Goal: Task Accomplishment & Management: Manage account settings

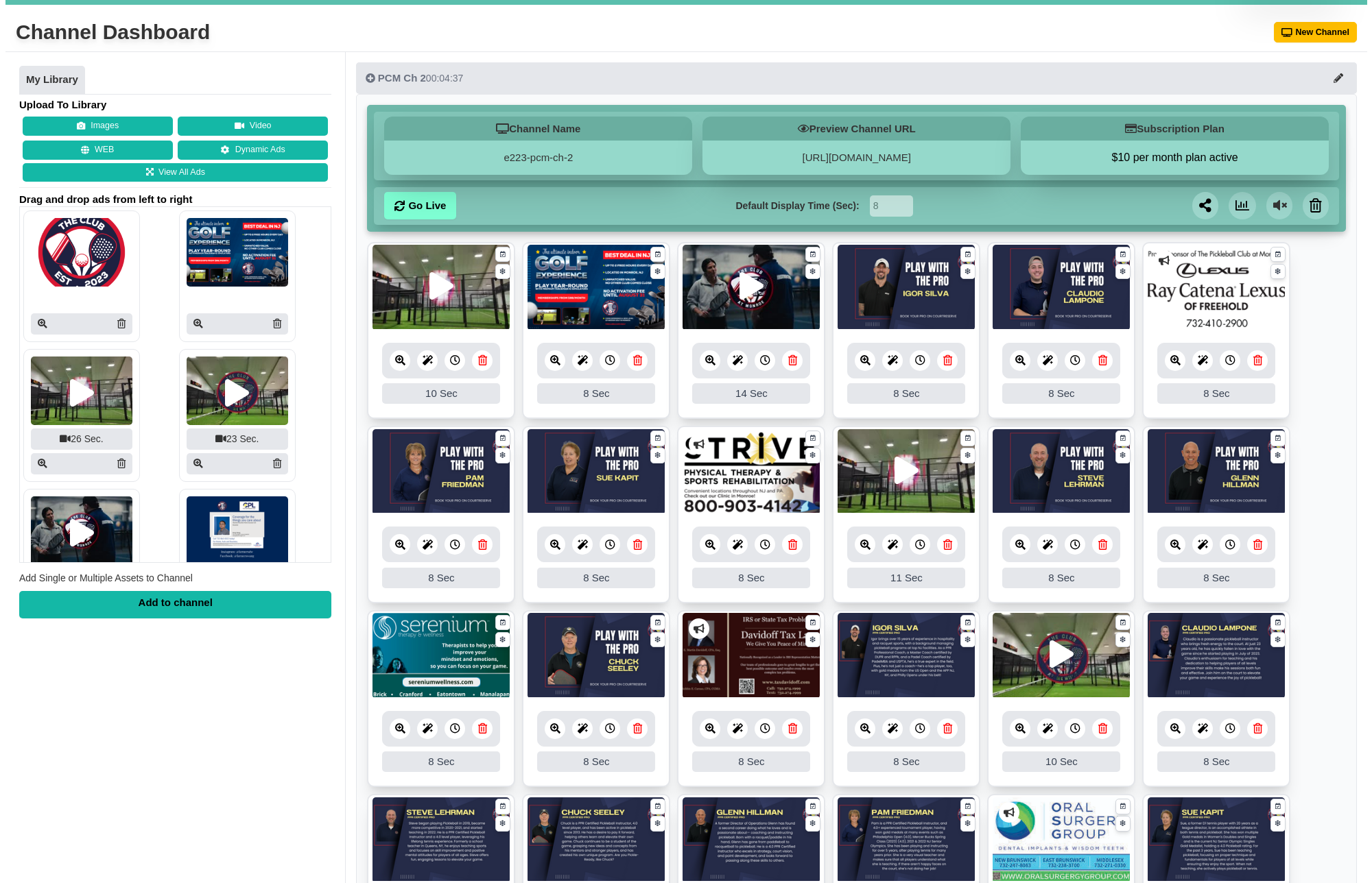
scroll to position [58, 0]
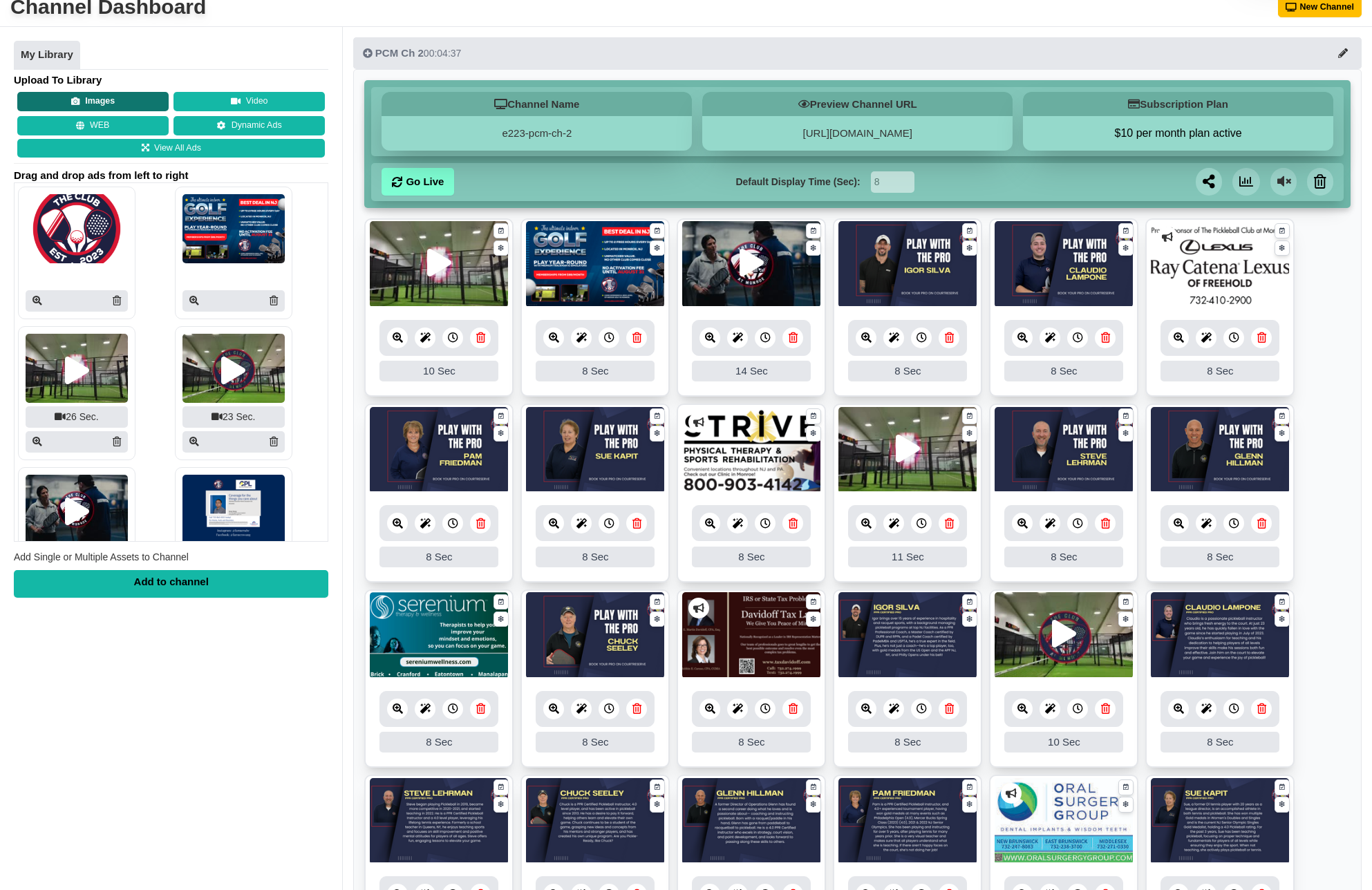
click at [83, 106] on button "Images" at bounding box center [92, 101] width 151 height 19
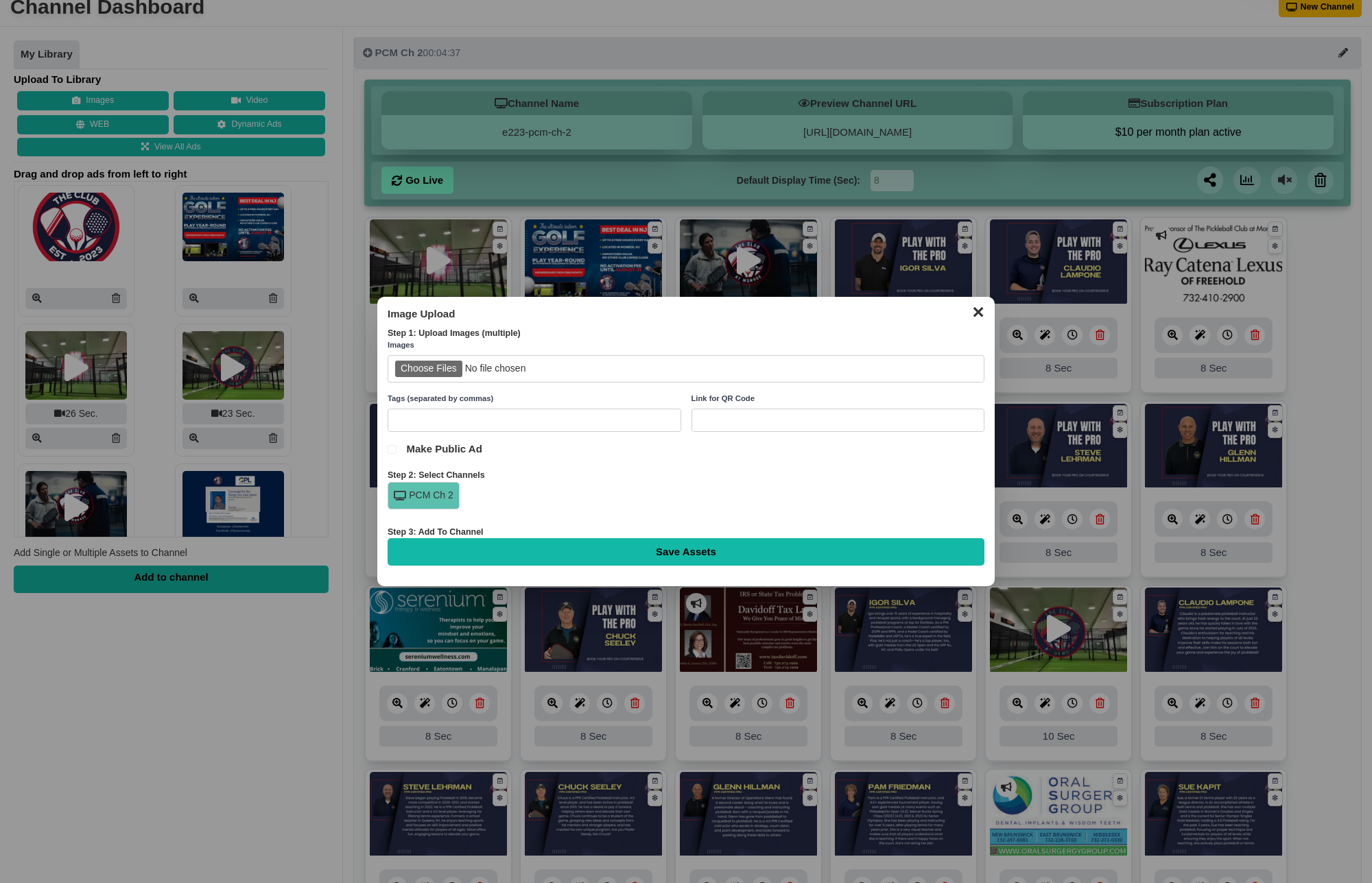
click at [466, 366] on input "file" at bounding box center [685, 369] width 597 height 28
type input "C:\fakepath\Chuck.png"
click at [688, 557] on input "Save Assets" at bounding box center [685, 551] width 597 height 27
type input "Saving..."
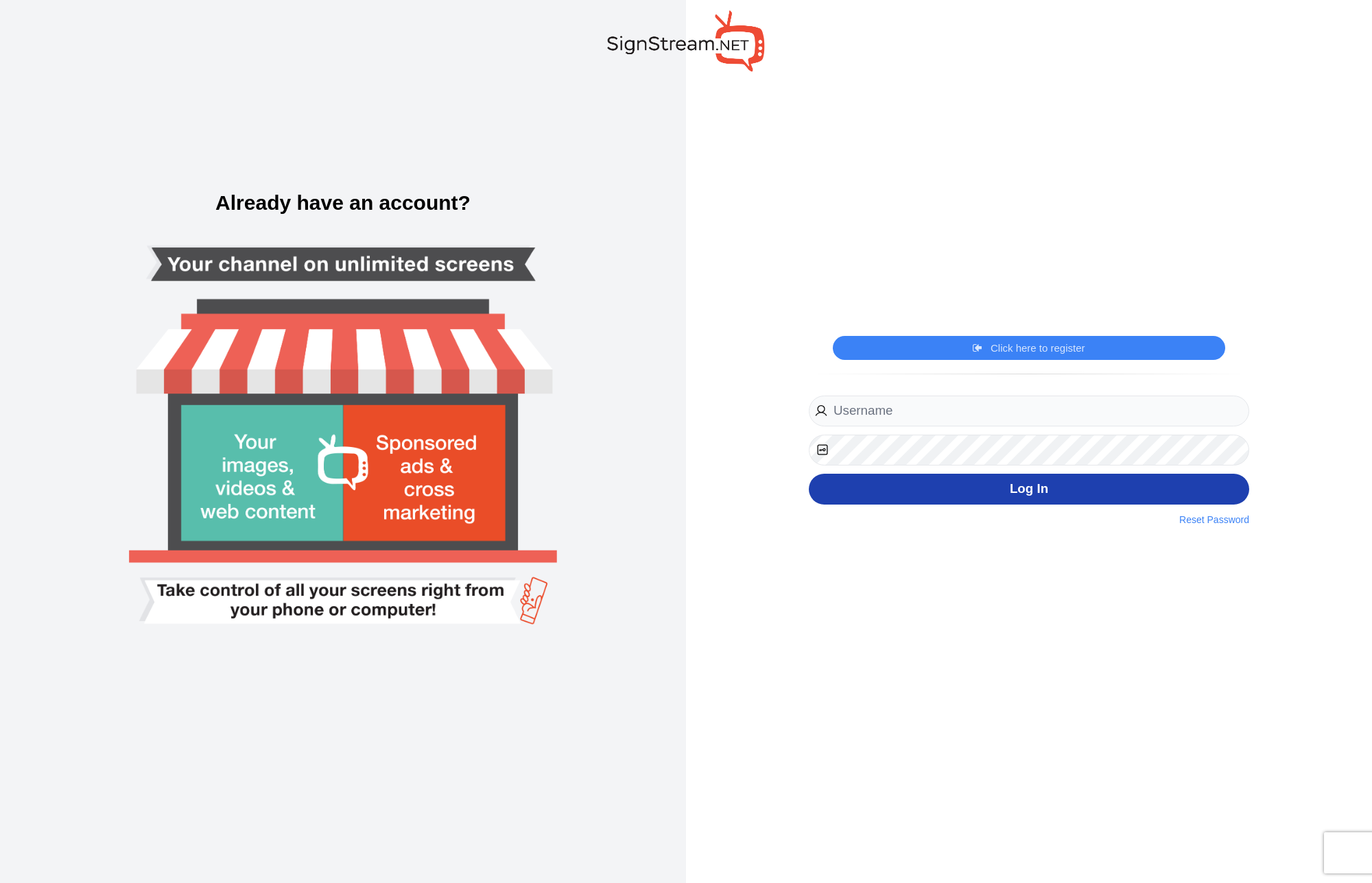
type input "[PERSON_NAME][EMAIL_ADDRESS][DOMAIN_NAME]"
click at [1071, 501] on button "Log In" at bounding box center [1028, 489] width 440 height 31
type input "[PERSON_NAME][EMAIL_ADDRESS][DOMAIN_NAME]"
click at [1005, 498] on button "Log In" at bounding box center [1028, 489] width 440 height 31
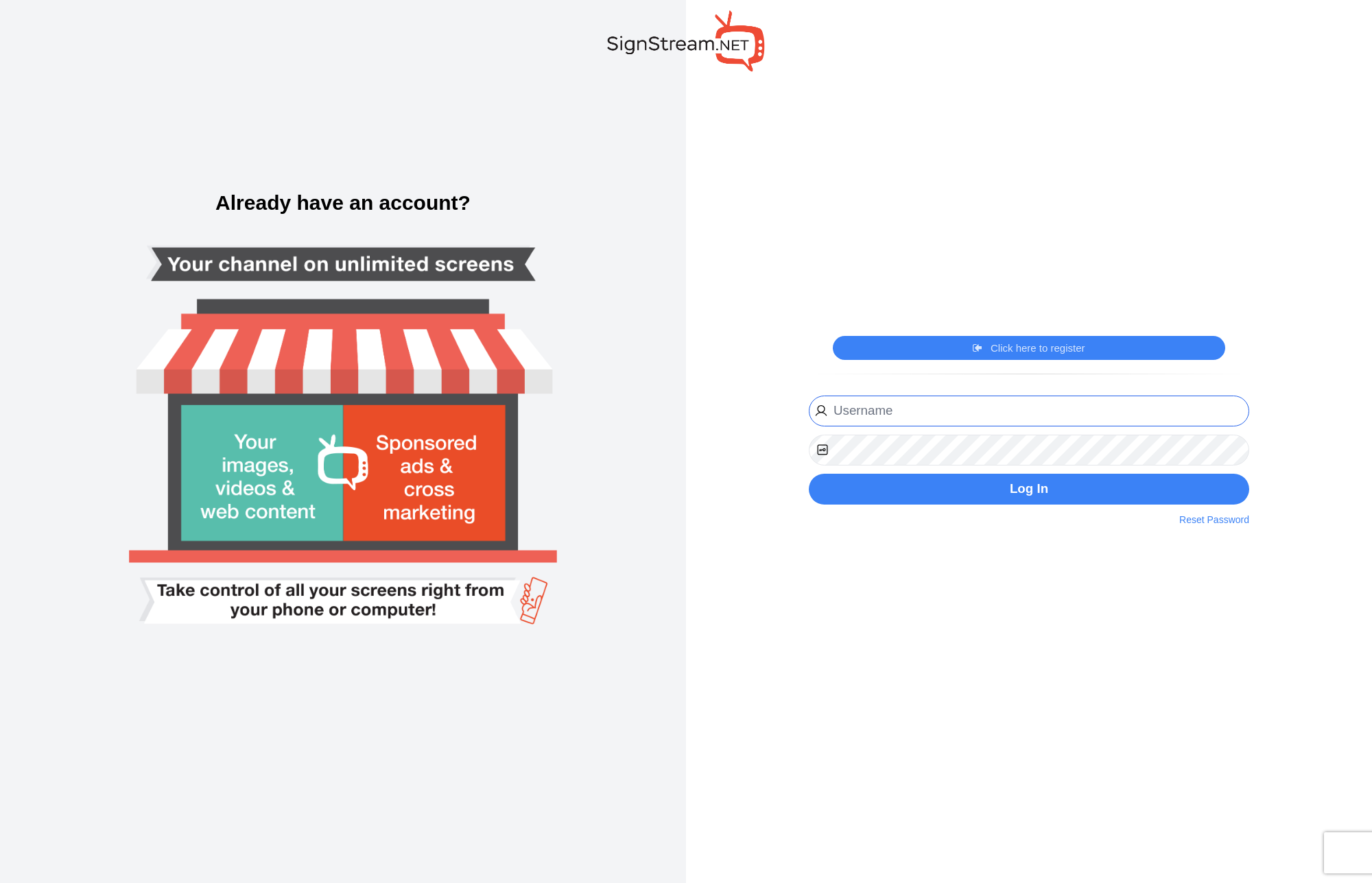
type input "[PERSON_NAME][EMAIL_ADDRESS][DOMAIN_NAME]"
type input "igor@thepickleballclubnj.com"
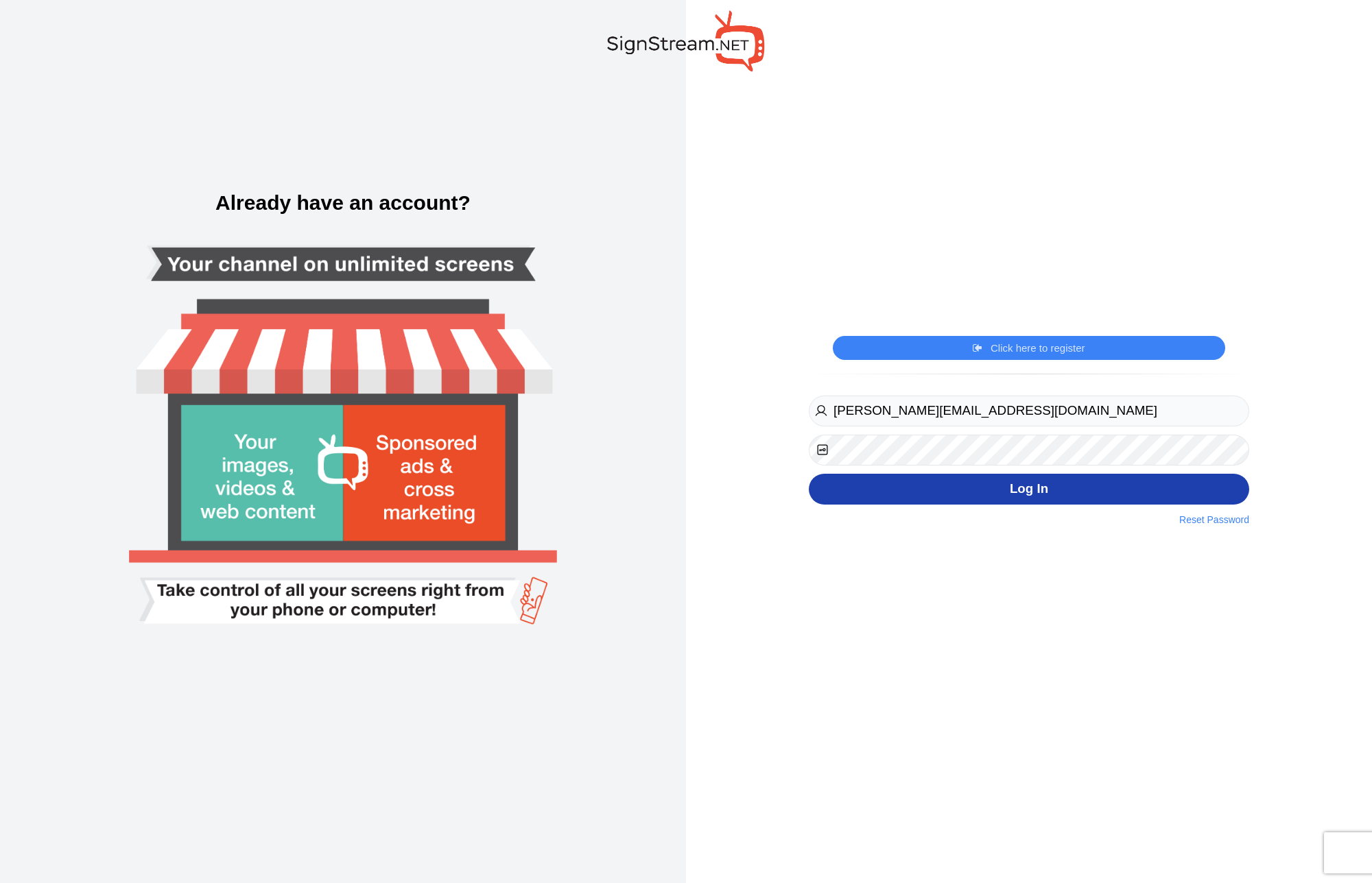
click at [1009, 496] on button "Log In" at bounding box center [1028, 489] width 440 height 31
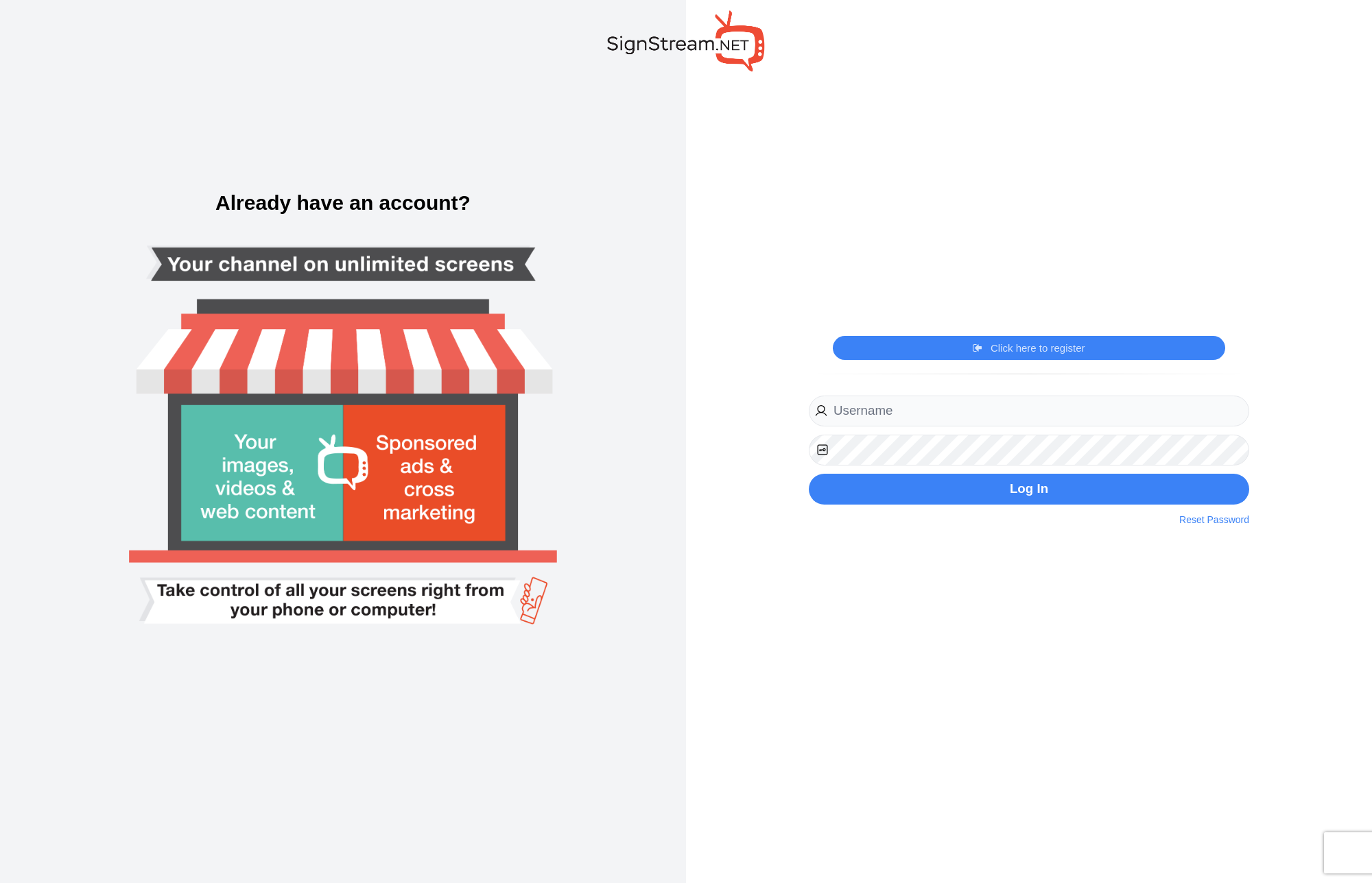
type input "[PERSON_NAME][EMAIL_ADDRESS][DOMAIN_NAME]"
click at [937, 644] on div "Click here to register Click here to login [PERSON_NAME][EMAIL_ADDRESS][DOMAIN_…" at bounding box center [1029, 442] width 686 height 883
type input "[PERSON_NAME][EMAIL_ADDRESS][DOMAIN_NAME]"
click at [980, 415] on input "[PERSON_NAME][EMAIL_ADDRESS][DOMAIN_NAME]" at bounding box center [1028, 411] width 440 height 31
type input "igor@thepickleballclubnj.com"
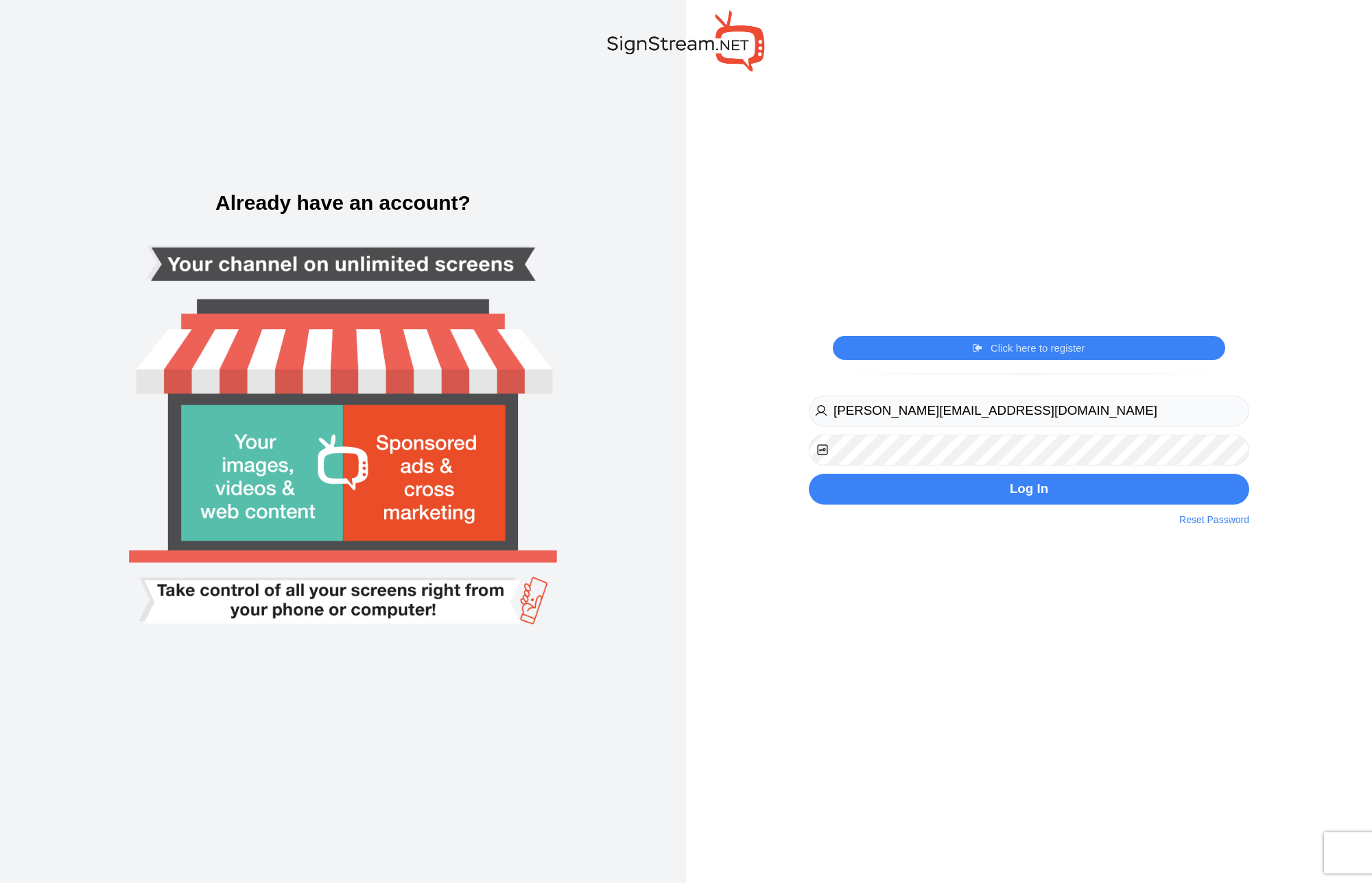
click at [1001, 640] on div "Click here to register Click here to login igor@thepickleballclubnj.com Website…" at bounding box center [1029, 442] width 686 height 883
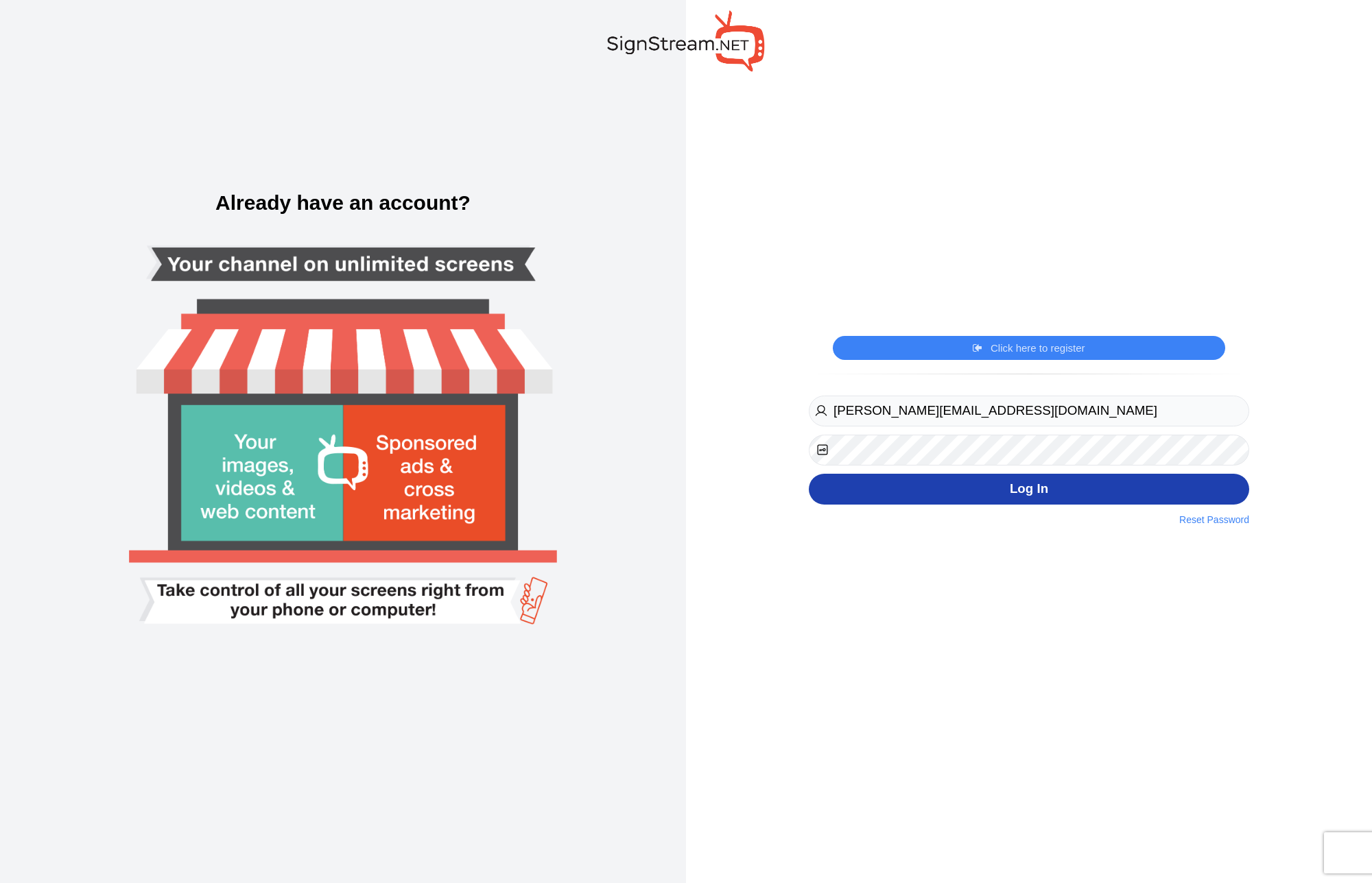
click at [1035, 484] on button "Log In" at bounding box center [1028, 489] width 440 height 31
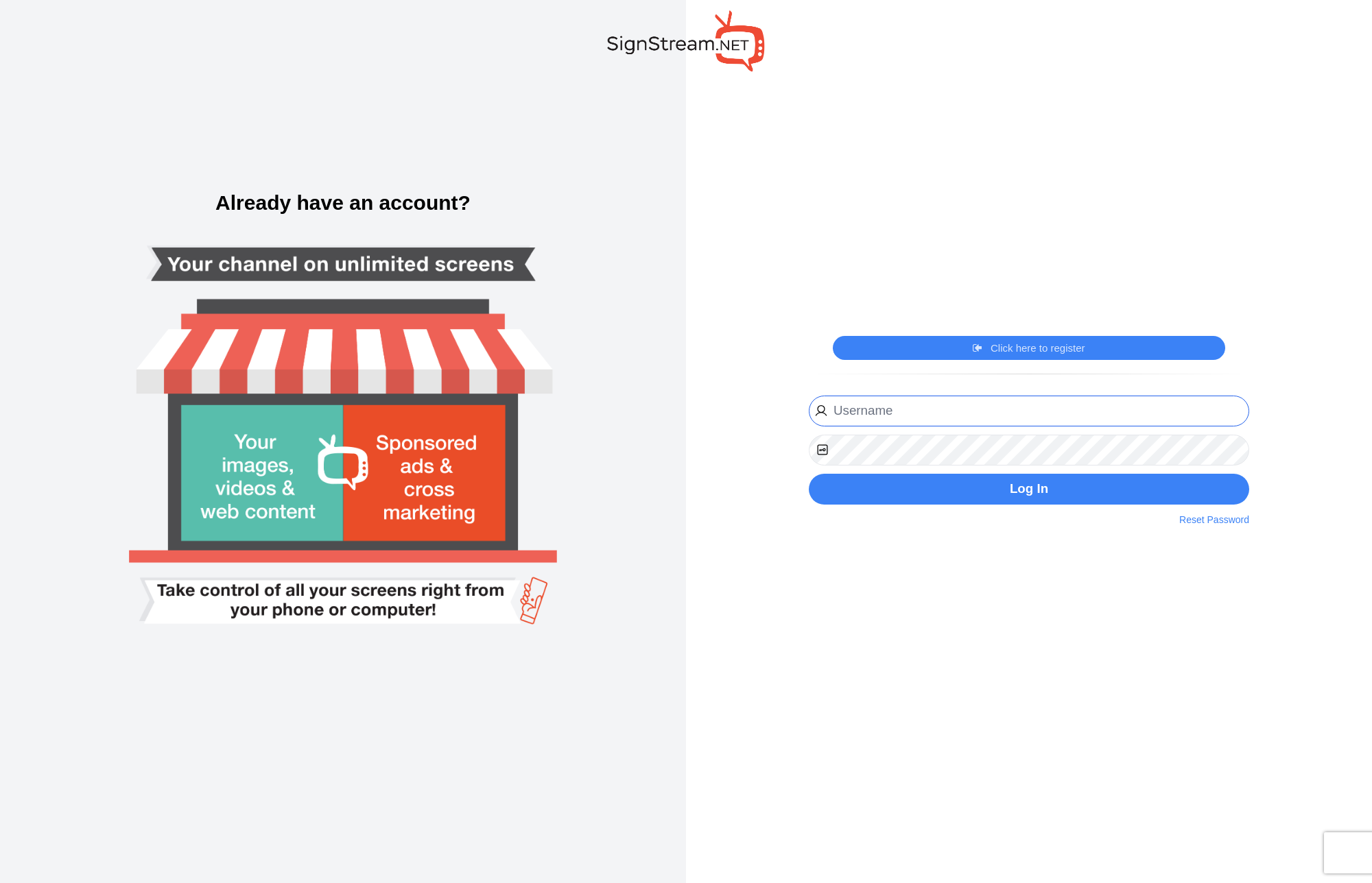
type input "[PERSON_NAME][EMAIL_ADDRESS][DOMAIN_NAME]"
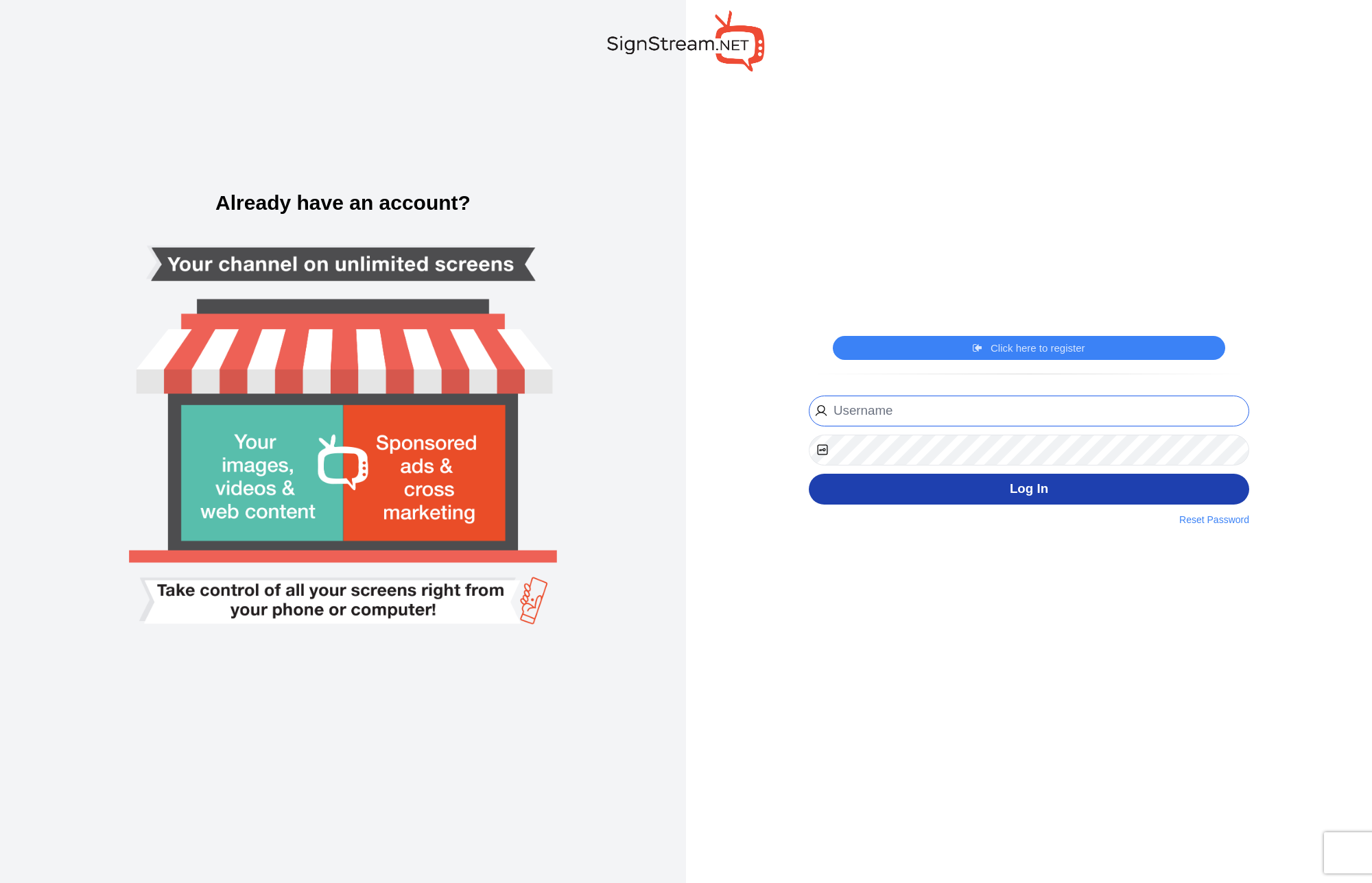
type input "igor@thepickleballclubnj.com"
click at [996, 494] on button "Log In" at bounding box center [1028, 489] width 440 height 31
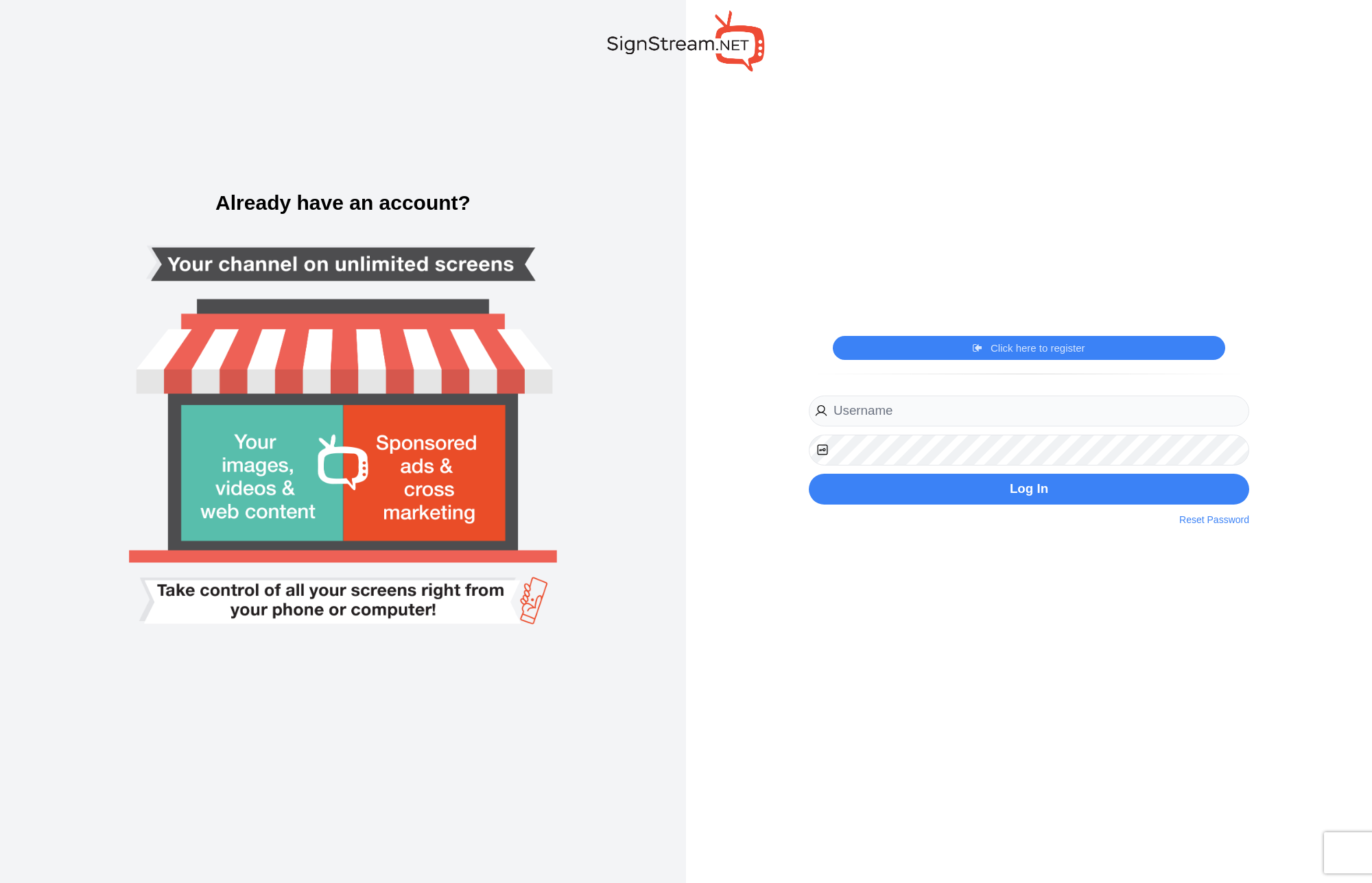
type input "[PERSON_NAME][EMAIL_ADDRESS][DOMAIN_NAME]"
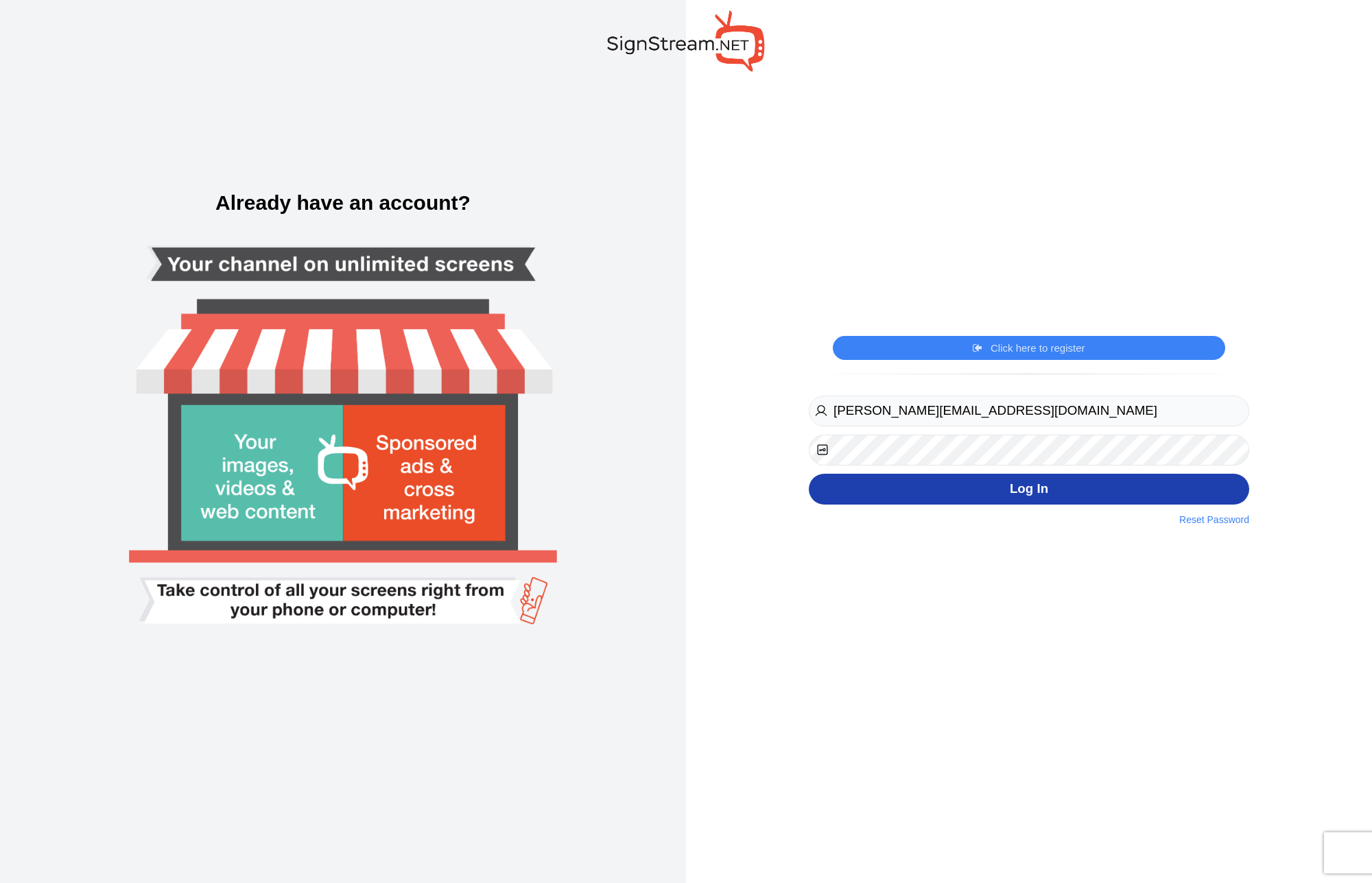
click at [996, 494] on button "Log In" at bounding box center [1028, 489] width 440 height 31
type input "[PERSON_NAME][EMAIL_ADDRESS][DOMAIN_NAME]"
click at [991, 502] on button "Log In" at bounding box center [1028, 489] width 440 height 31
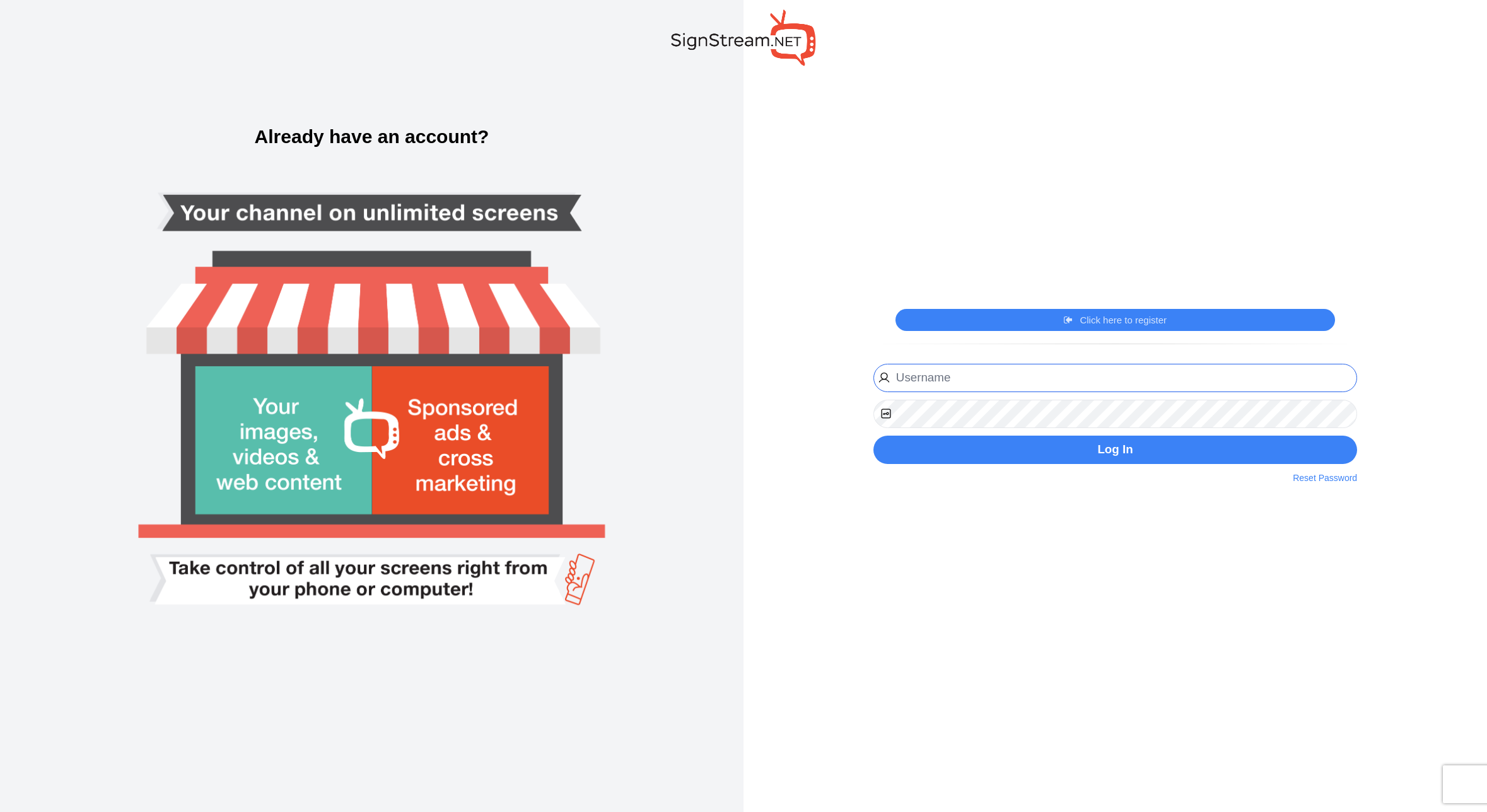
type input "igor@thepickleballclubnj.com"
click at [1261, 668] on div "Click here to register Click here to login [PERSON_NAME][EMAIL_ADDRESS][DOMAIN_…" at bounding box center [1115, 406] width 744 height 812
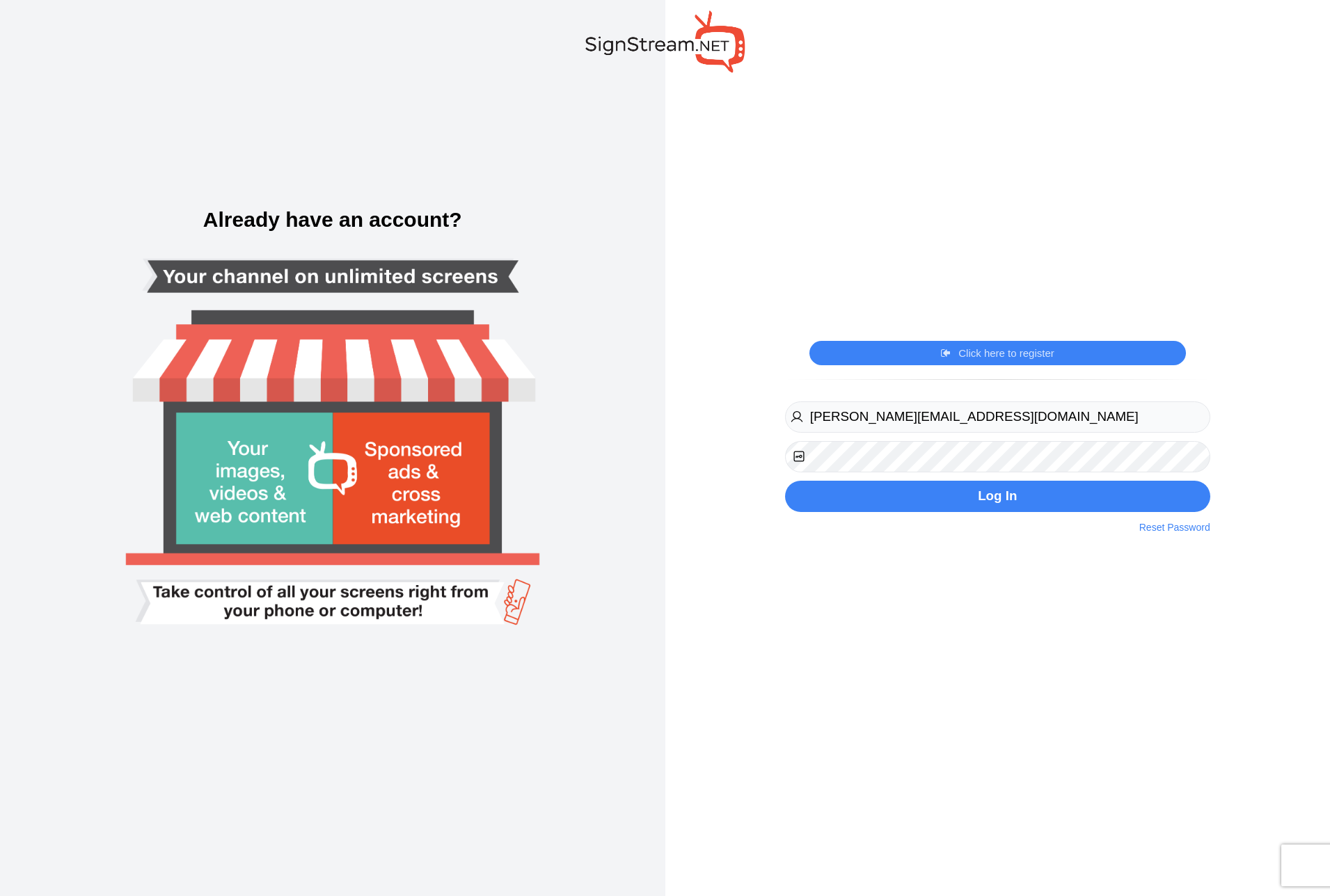
click at [1327, 435] on div "Click here to register Click here to login [PERSON_NAME][EMAIL_ADDRESS][DOMAIN_…" at bounding box center [998, 448] width 665 height 896
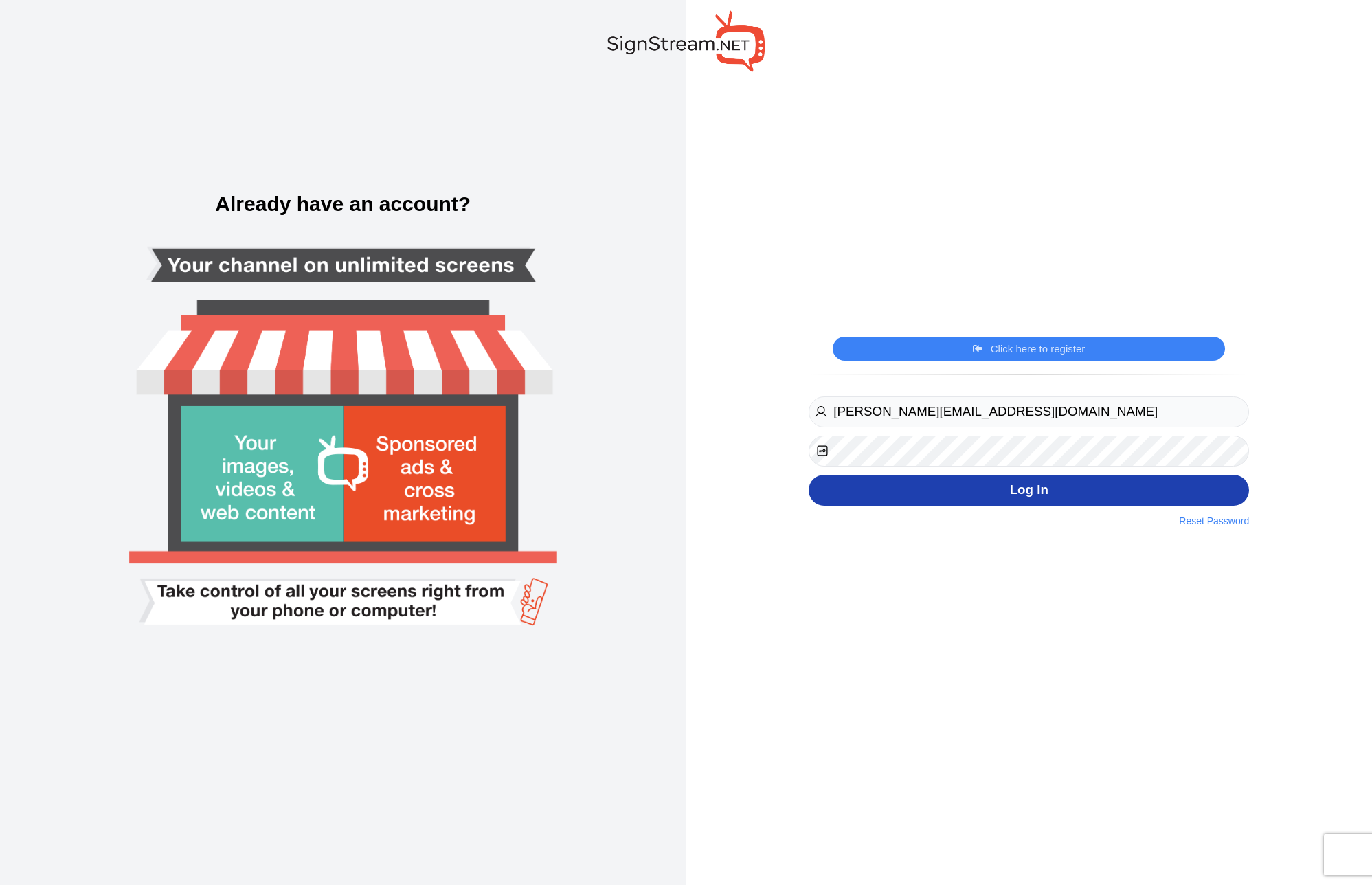
click at [981, 479] on button "Log In" at bounding box center [1028, 490] width 440 height 31
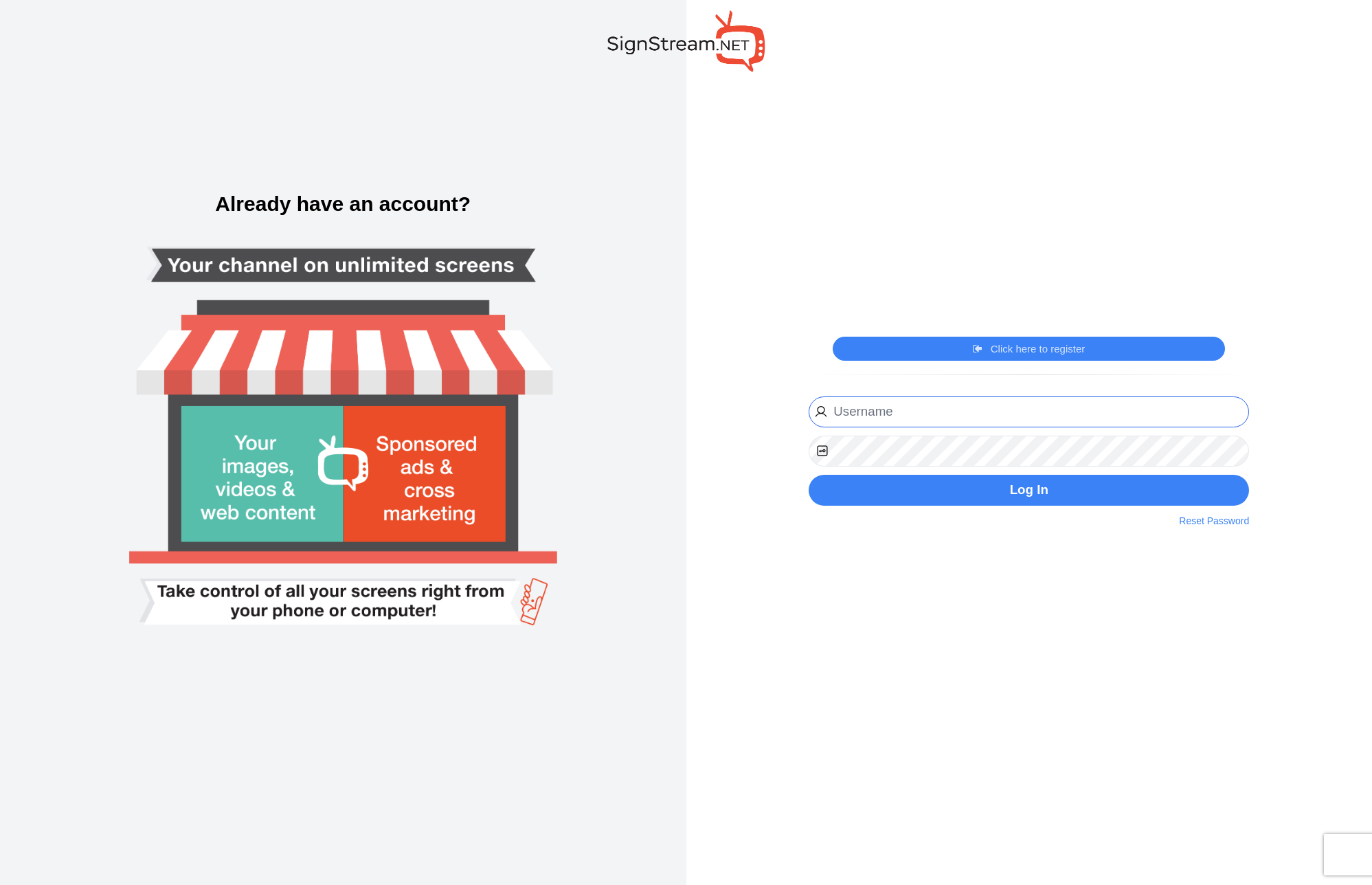
type input "[PERSON_NAME][EMAIL_ADDRESS][DOMAIN_NAME]"
click at [917, 615] on div "Click here to register Click here to login [PERSON_NAME][EMAIL_ADDRESS][DOMAIN_…" at bounding box center [1029, 442] width 686 height 885
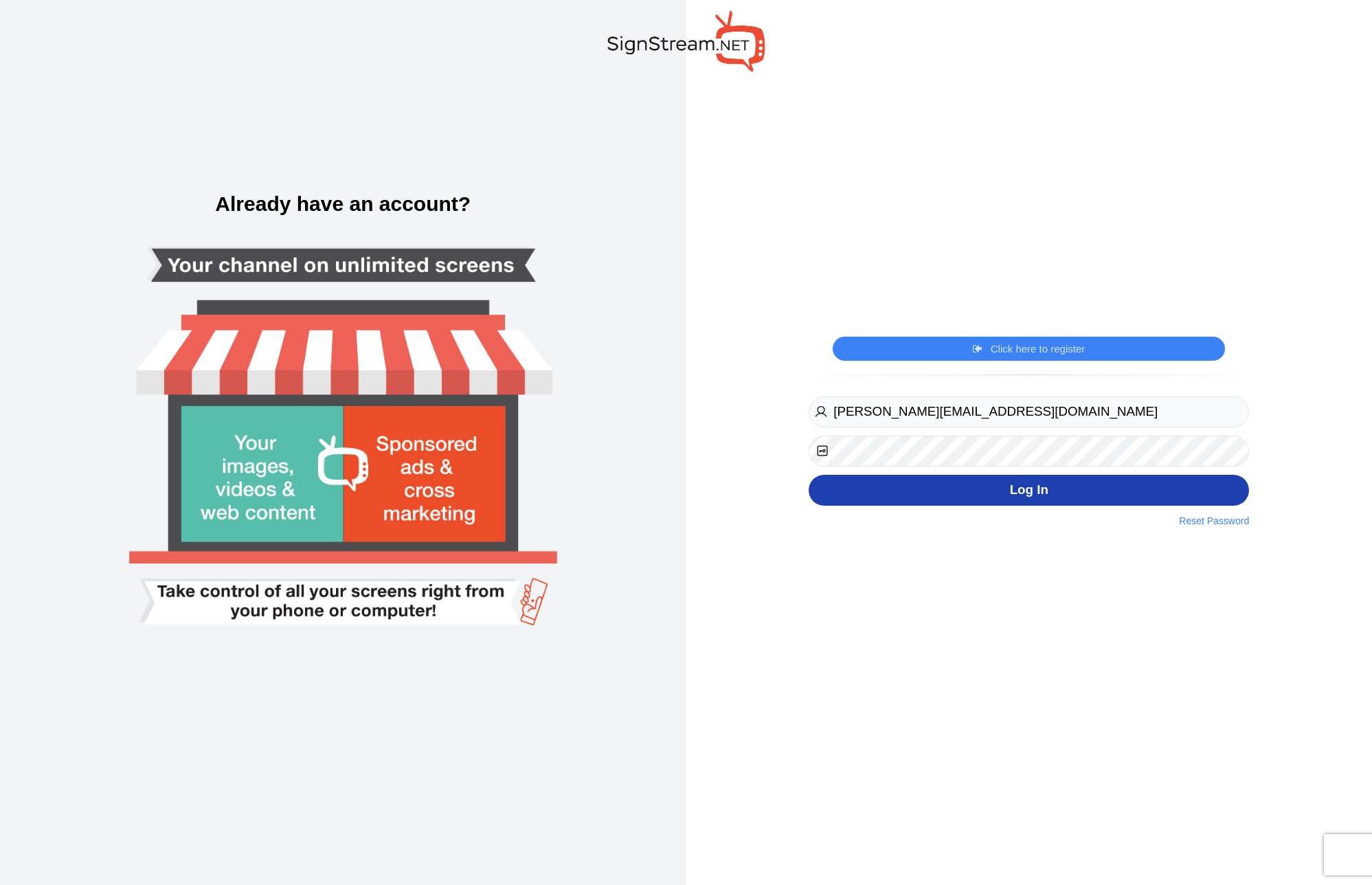
click at [962, 502] on button "Log In" at bounding box center [1028, 490] width 440 height 31
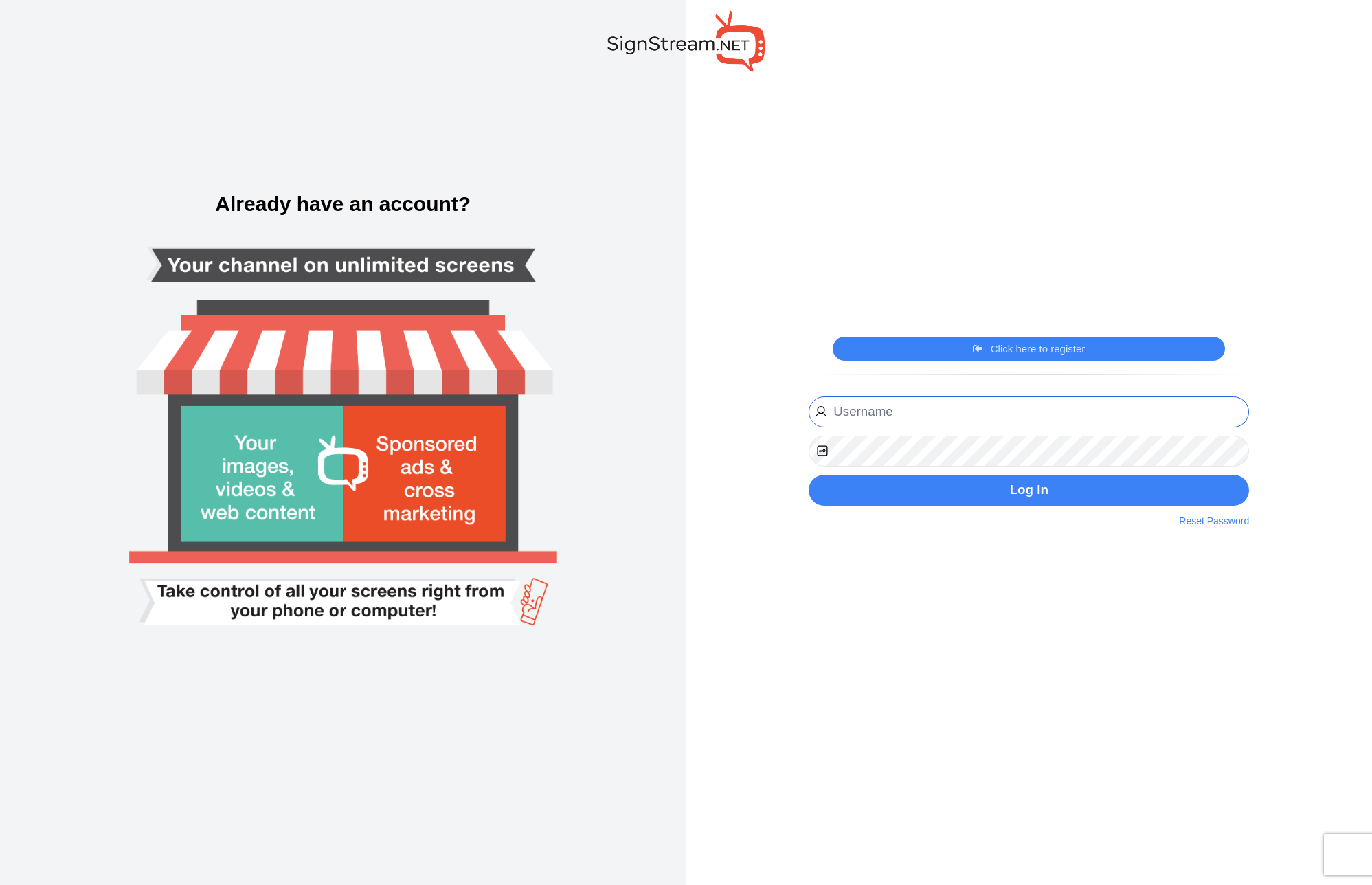
type input "[PERSON_NAME][EMAIL_ADDRESS][DOMAIN_NAME]"
click at [974, 710] on div "Click here to register Click here to login [PERSON_NAME][EMAIL_ADDRESS][DOMAIN_…" at bounding box center [1029, 442] width 686 height 885
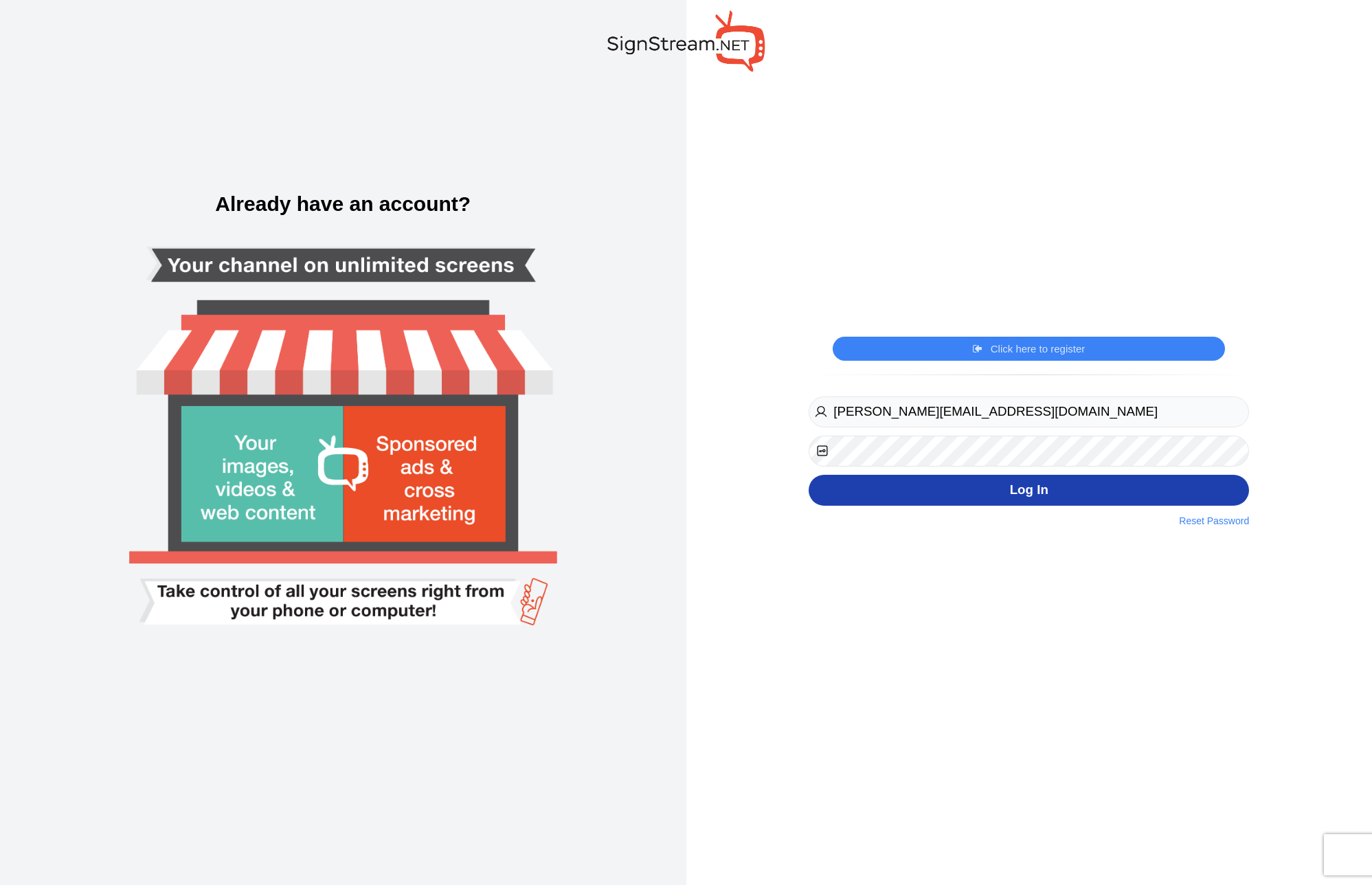
click at [932, 501] on button "Log In" at bounding box center [1028, 490] width 440 height 31
type input "[PERSON_NAME][EMAIL_ADDRESS][DOMAIN_NAME]"
click at [1093, 499] on button "Log In" at bounding box center [1028, 490] width 440 height 31
type input "[PERSON_NAME][EMAIL_ADDRESS][DOMAIN_NAME]"
click at [1161, 493] on button "Log In" at bounding box center [1028, 490] width 440 height 31
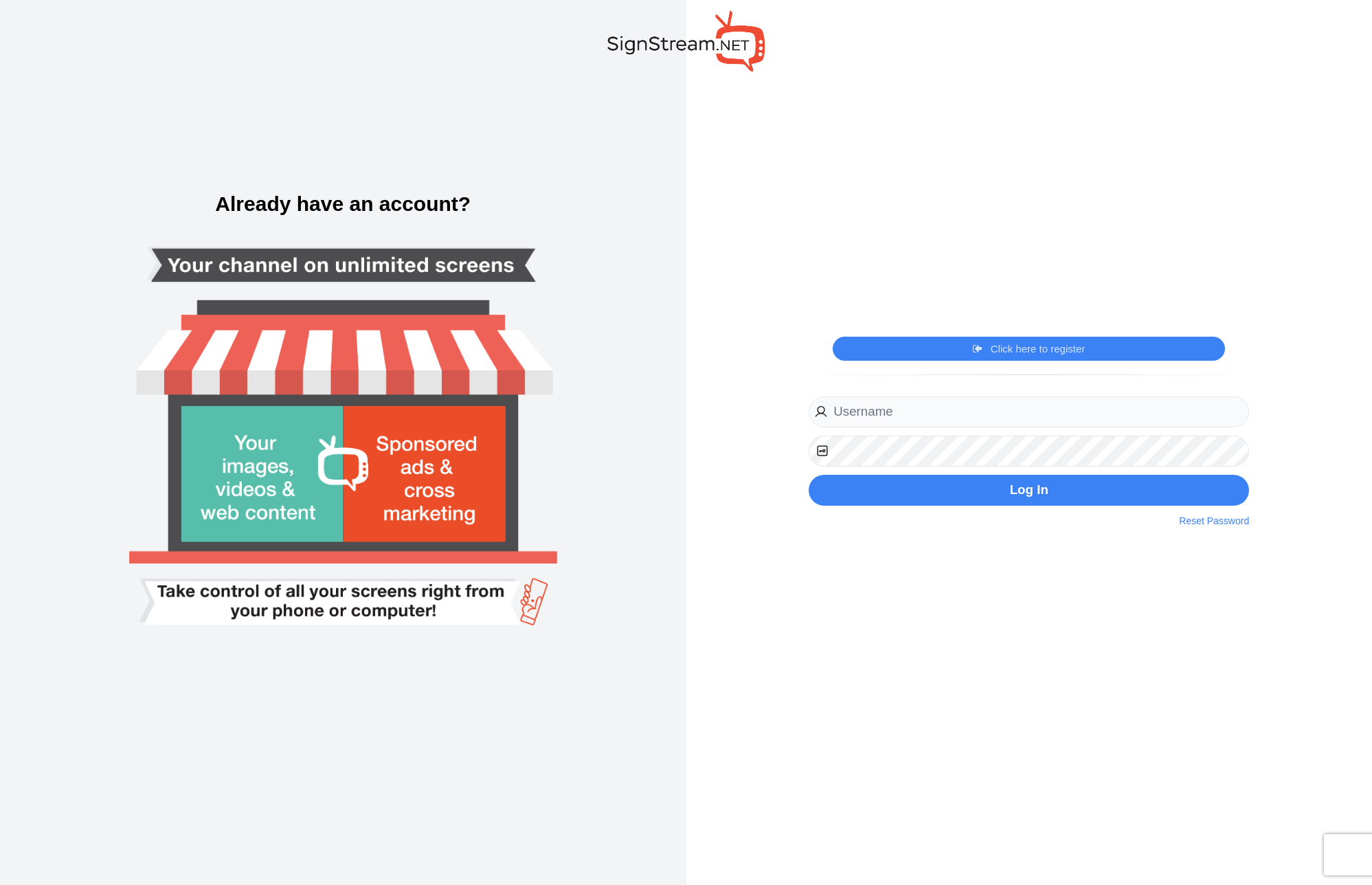
type input "[PERSON_NAME][EMAIL_ADDRESS][DOMAIN_NAME]"
click at [853, 537] on div "[PERSON_NAME][EMAIL_ADDRESS][DOMAIN_NAME] Website URL Phone Register Now By cli…" at bounding box center [1028, 460] width 461 height 156
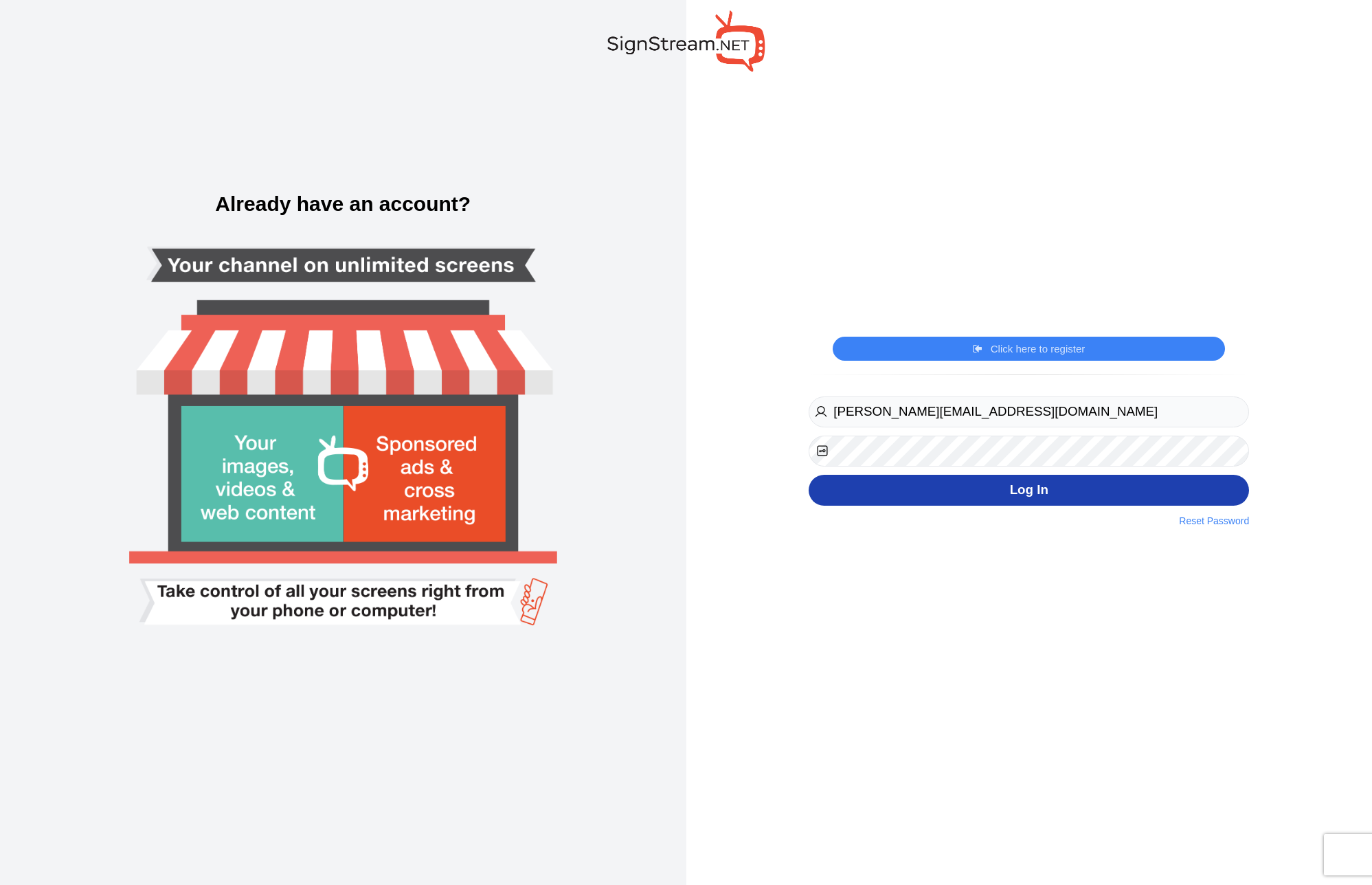
click at [973, 505] on button "Log In" at bounding box center [1028, 490] width 440 height 31
